Goal: Complete application form

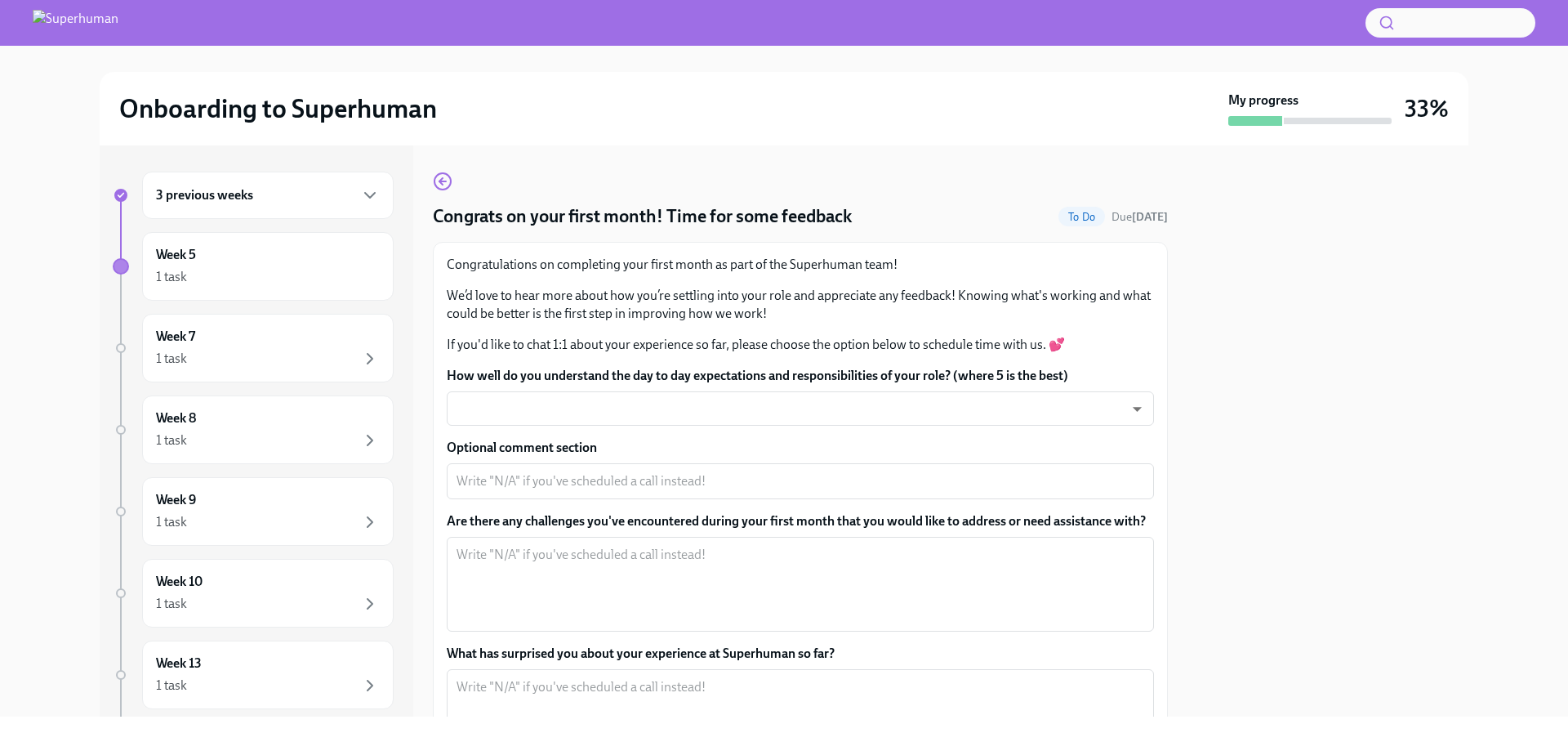
click at [1367, 280] on div at bounding box center [1328, 430] width 281 height 571
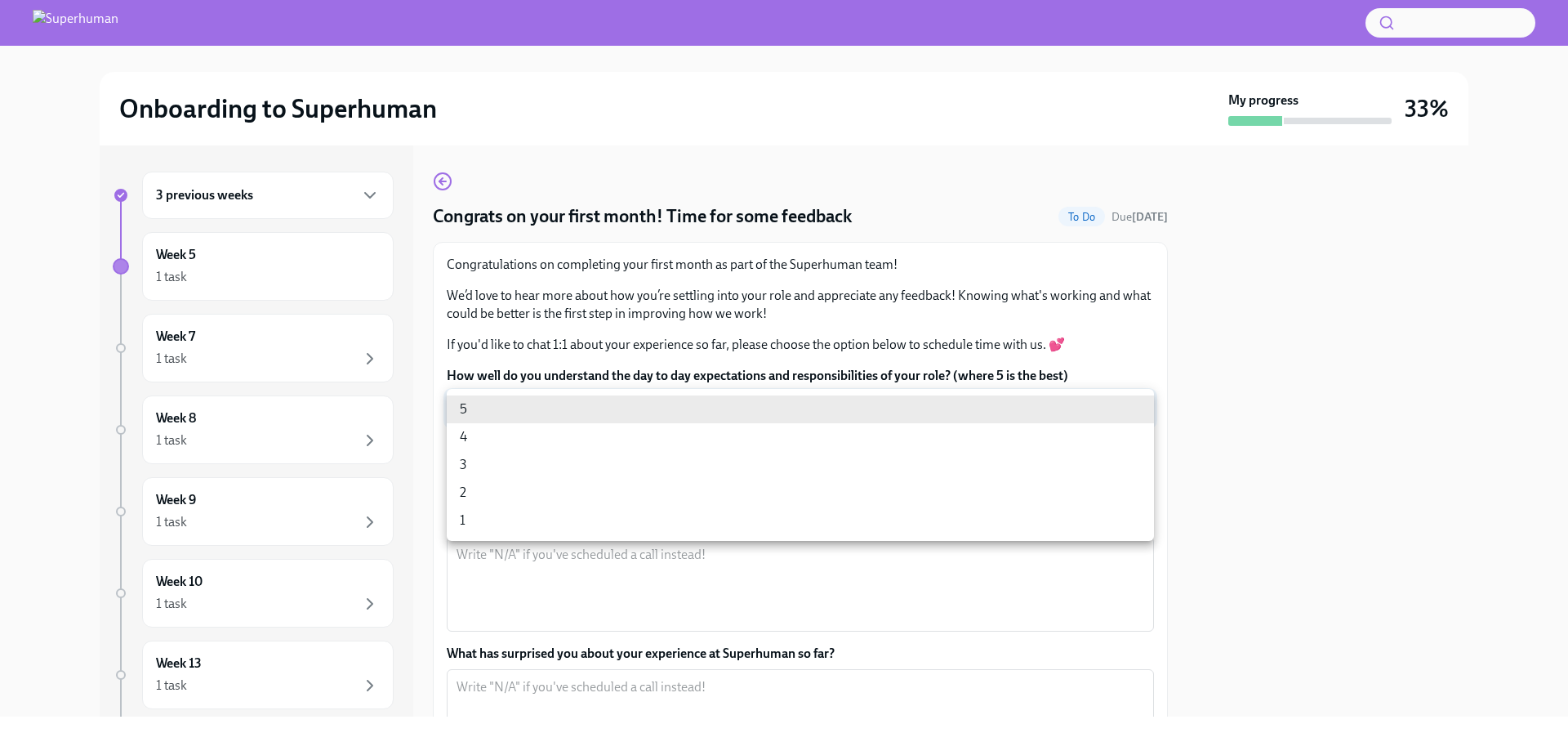
click at [559, 407] on body "Onboarding to Superhuman My progress 33% 3 previous weeks Week 5 1 task Week 7 …" at bounding box center [784, 366] width 1568 height 733
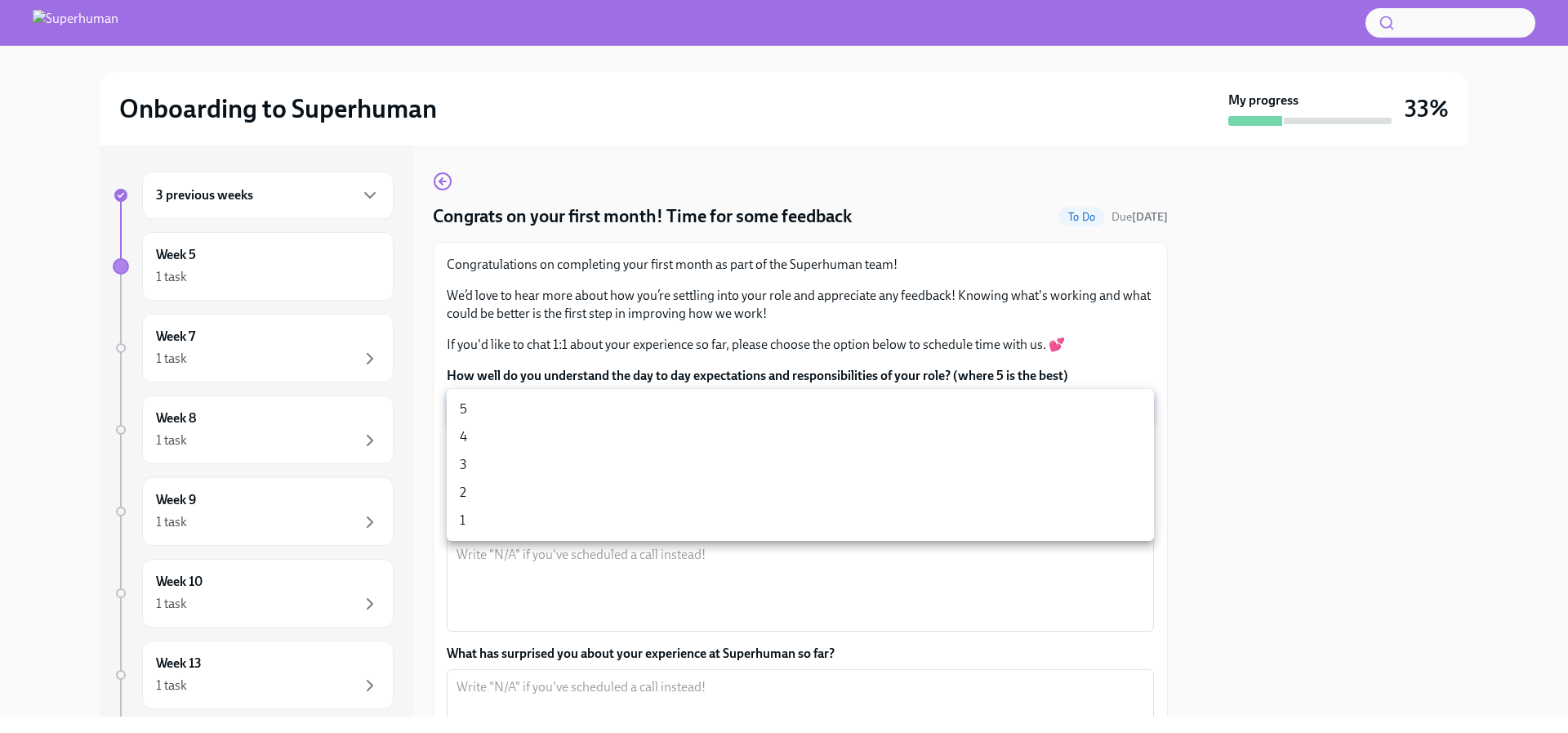
click at [511, 411] on li "5" at bounding box center [801, 409] width 707 height 28
type input "xv1lIljm3"
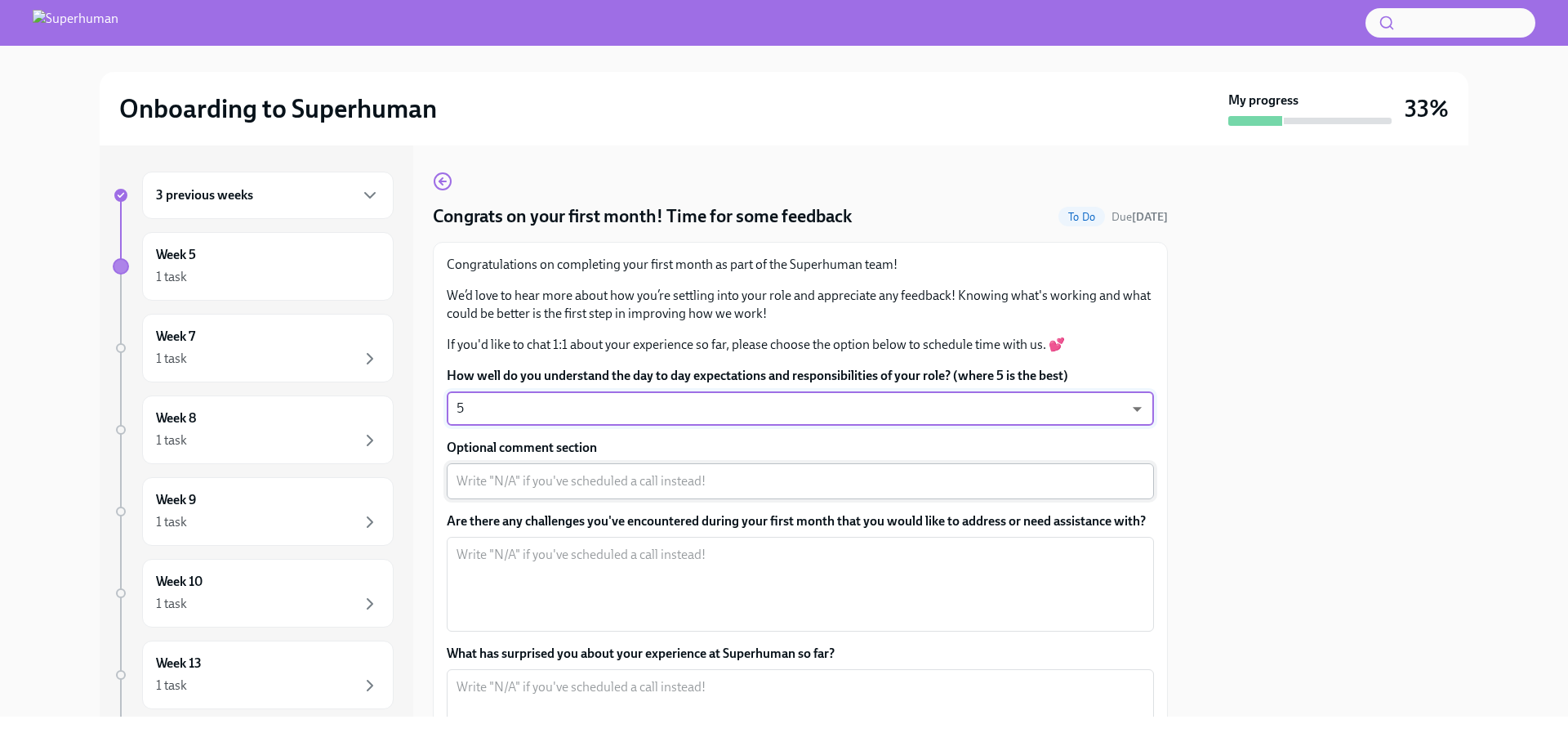
click at [600, 487] on textarea "Optional comment section" at bounding box center [800, 480] width 688 height 19
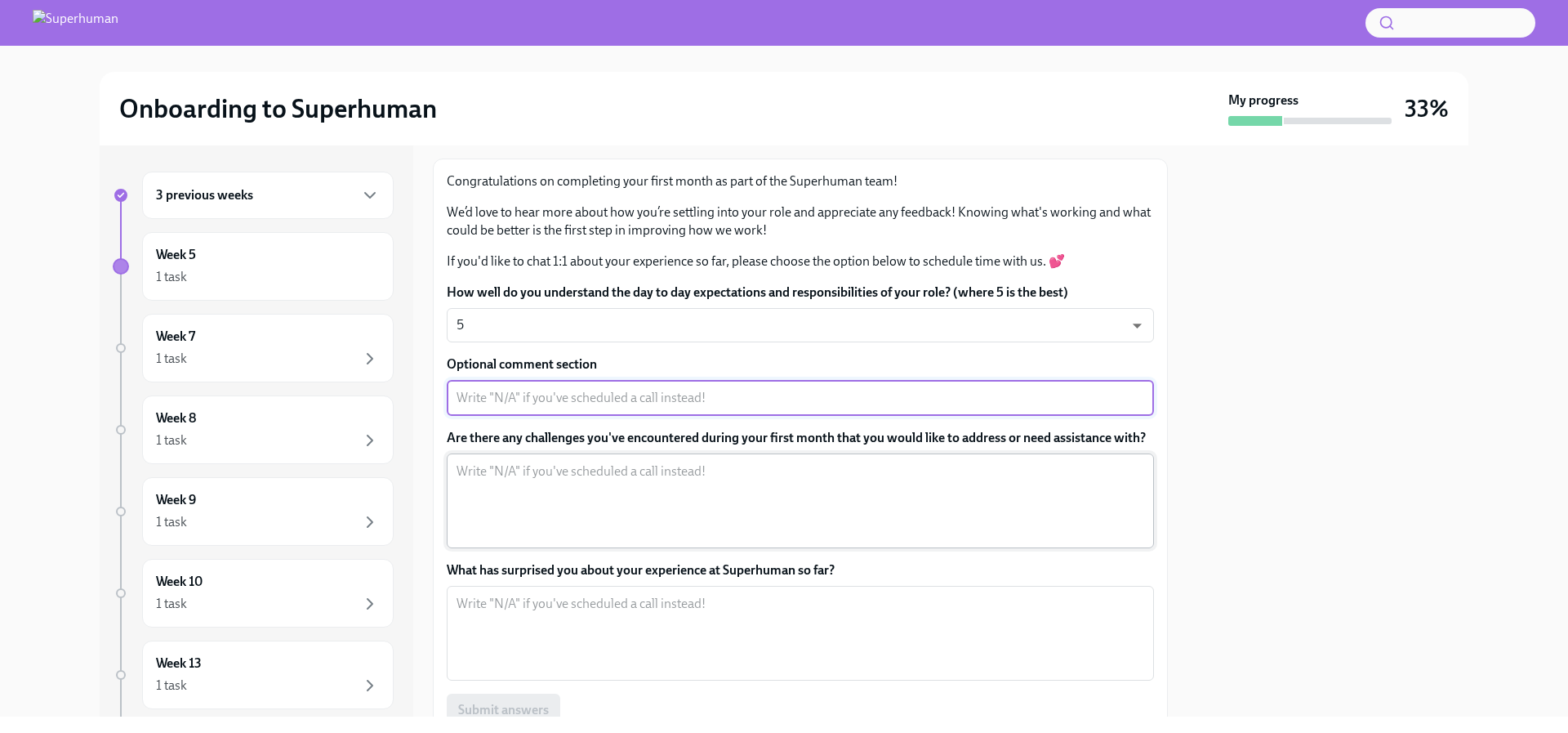
scroll to position [84, 0]
click at [555, 480] on textarea "Are there any challenges you've encountered during your first month that you wo…" at bounding box center [800, 500] width 688 height 79
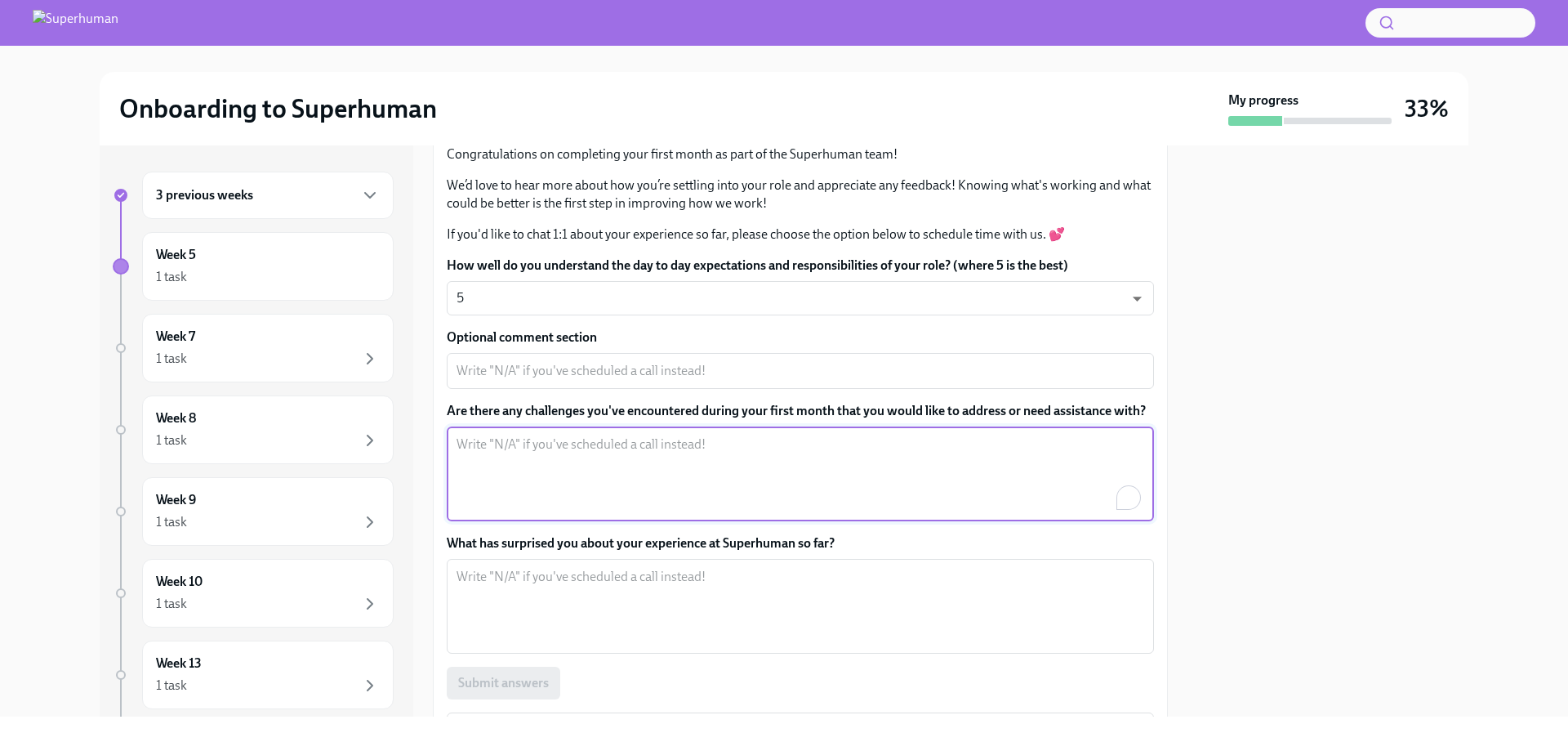
scroll to position [131, 0]
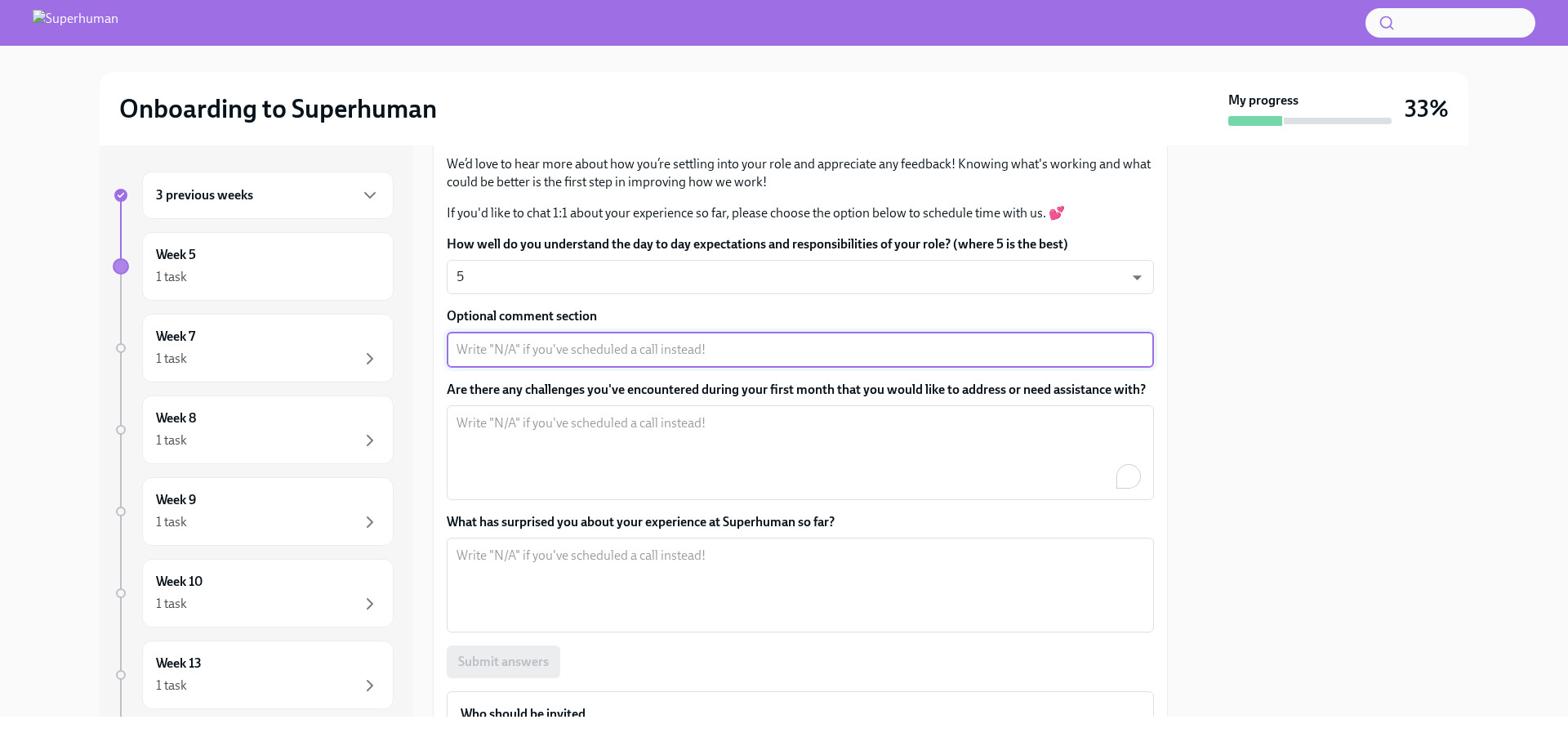
click at [539, 350] on textarea "Optional comment section" at bounding box center [800, 349] width 688 height 19
type textarea "N/A"
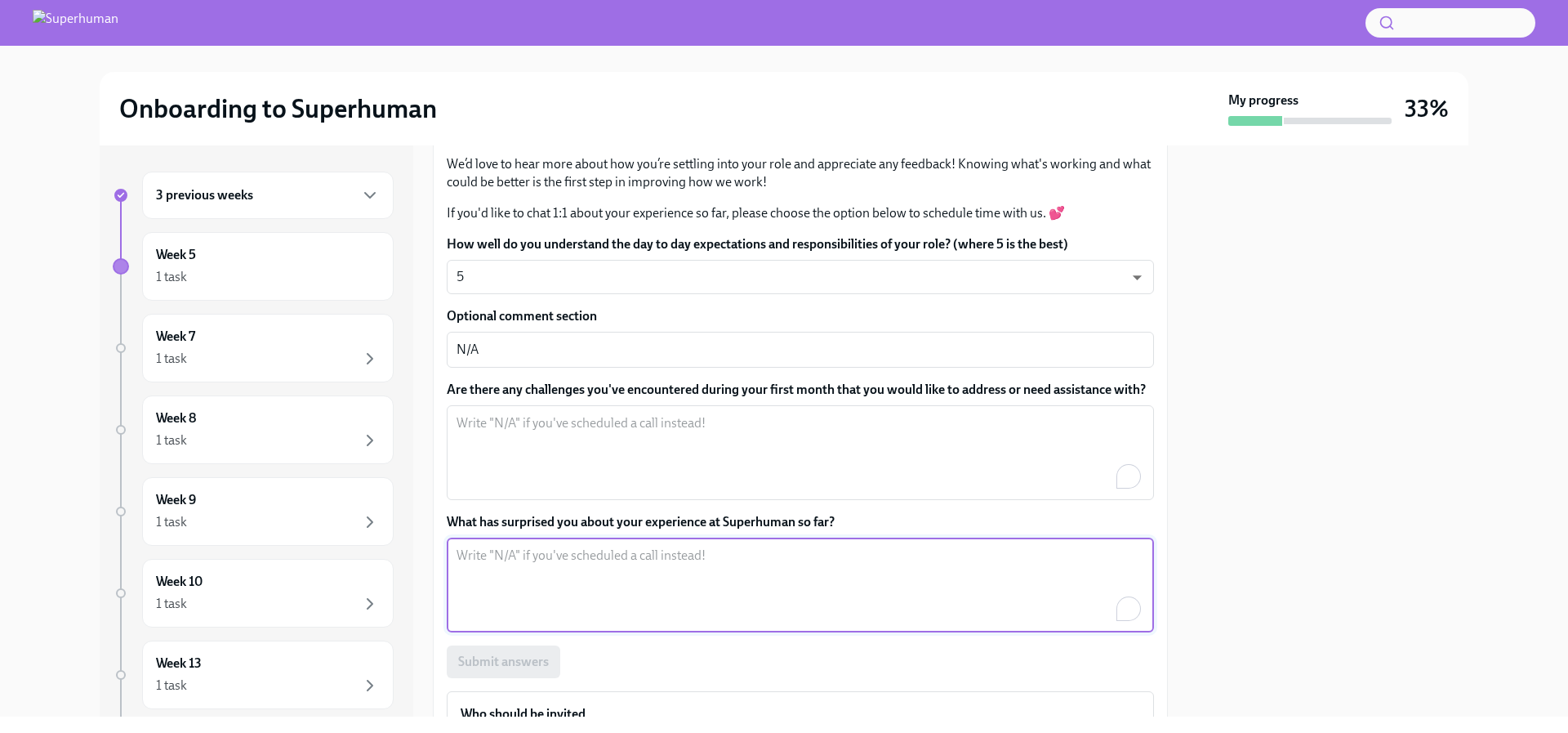
click at [525, 562] on textarea "What has surprised you about your experience at Superhuman so far?" at bounding box center [800, 585] width 688 height 79
type textarea "The team being very supportive, high energy and really positive working culture!"
click at [571, 450] on textarea "Are there any challenges you've encountered during your first month that you wo…" at bounding box center [800, 453] width 688 height 79
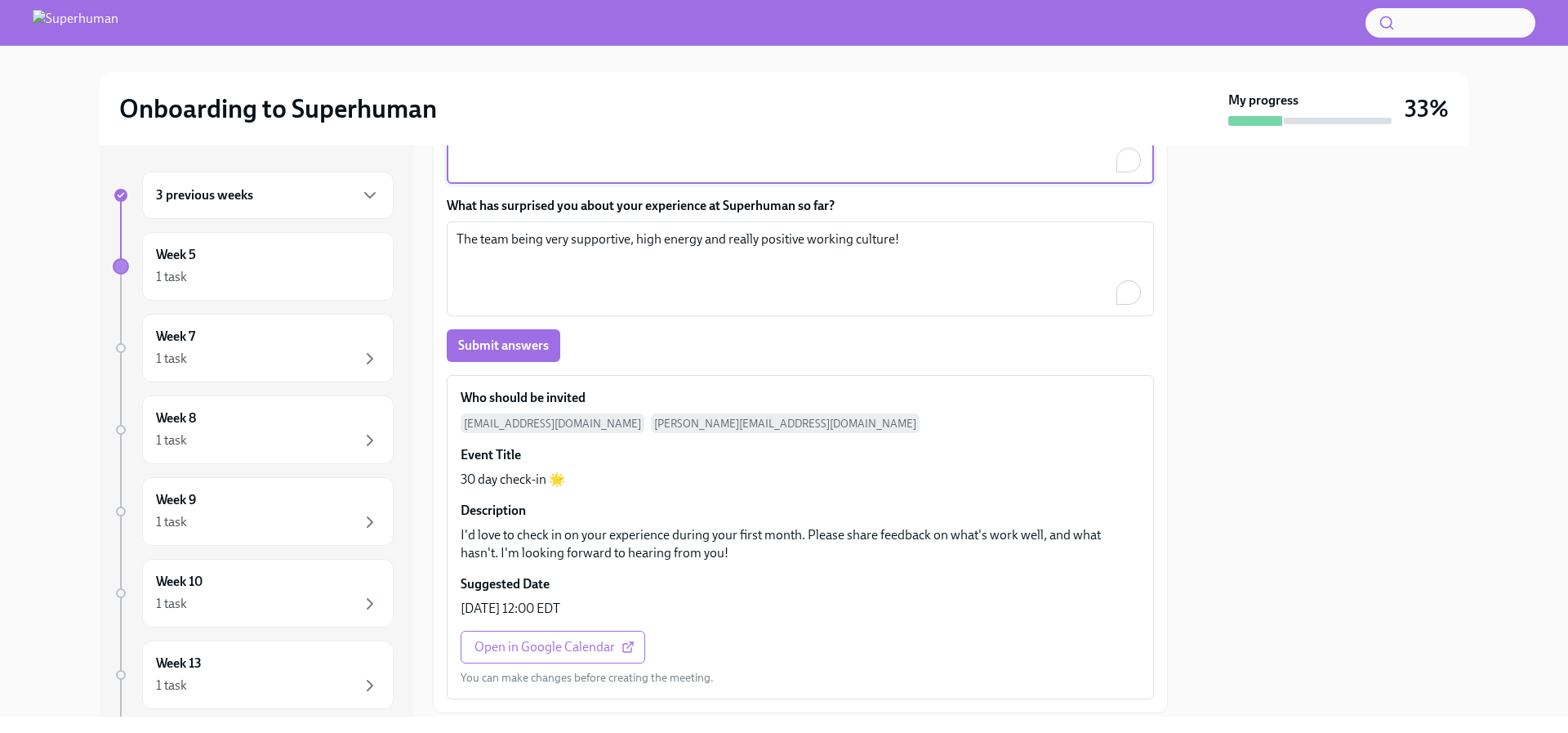
scroll to position [452, 0]
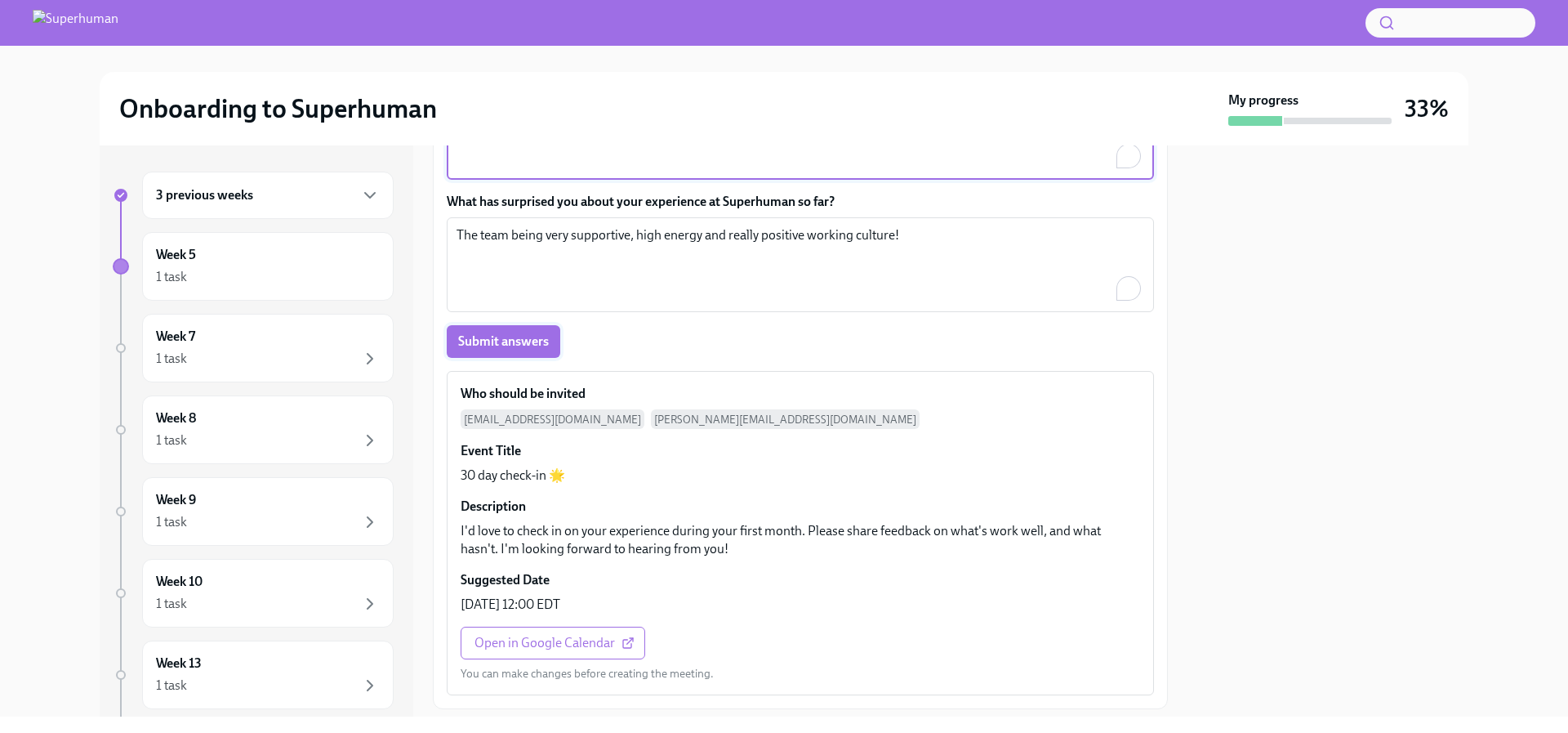
type textarea "N/A"
click at [500, 343] on span "Submit answers" at bounding box center [504, 342] width 91 height 17
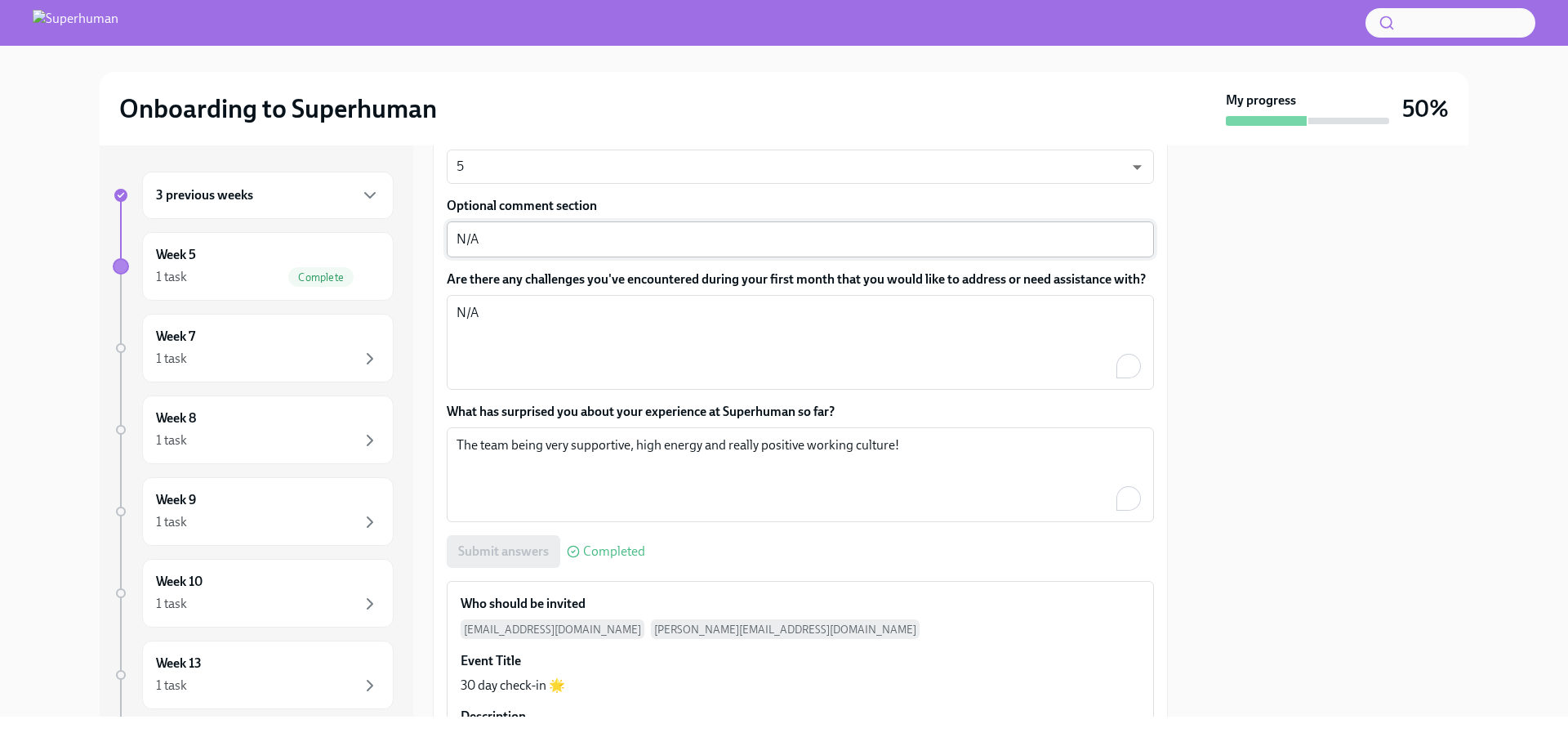
scroll to position [273, 0]
